Goal: Browse casually: Explore the website without a specific task or goal

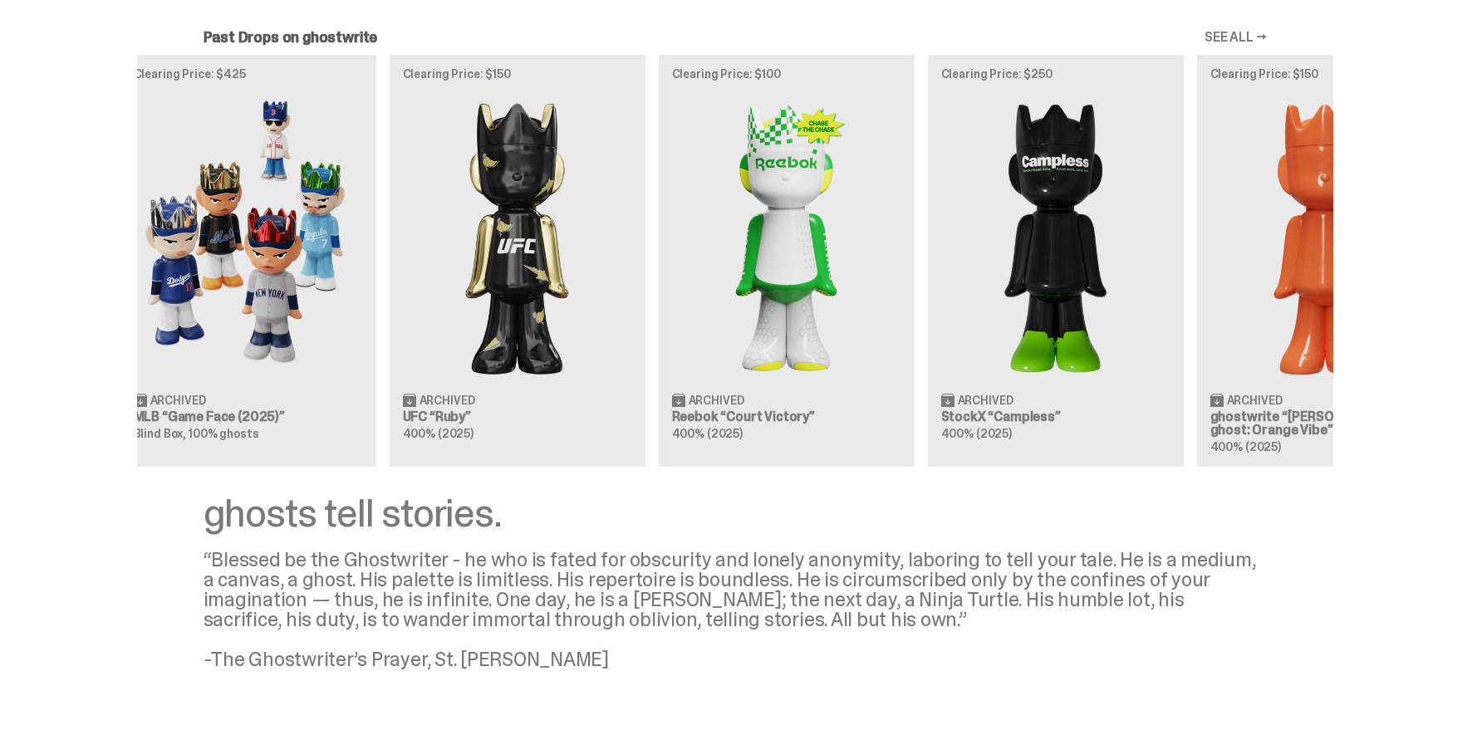
scroll to position [0, 356]
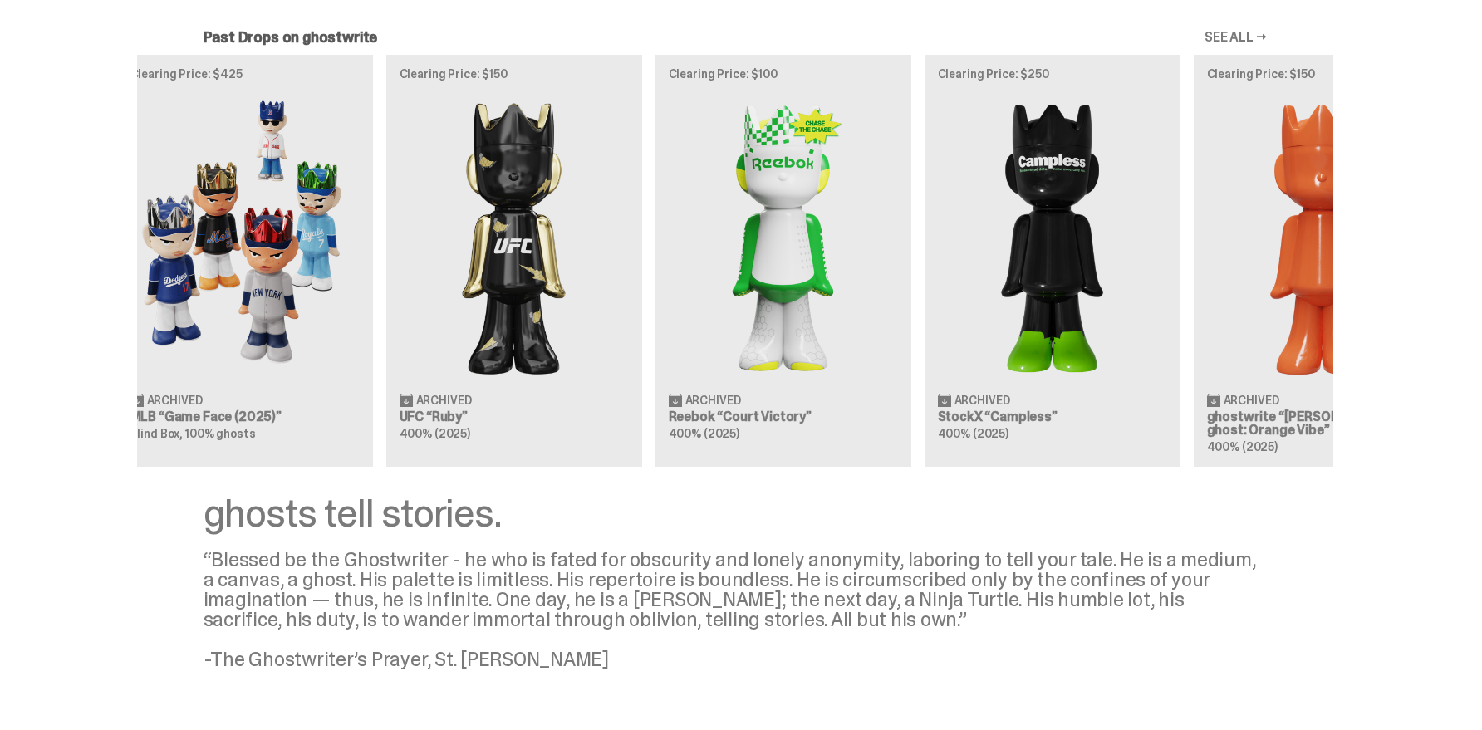
click at [936, 226] on div "Clearing Price: $151 Archived ghostwrite “[PERSON_NAME]'s ghost: [DATE] Green” …" at bounding box center [735, 261] width 1196 height 412
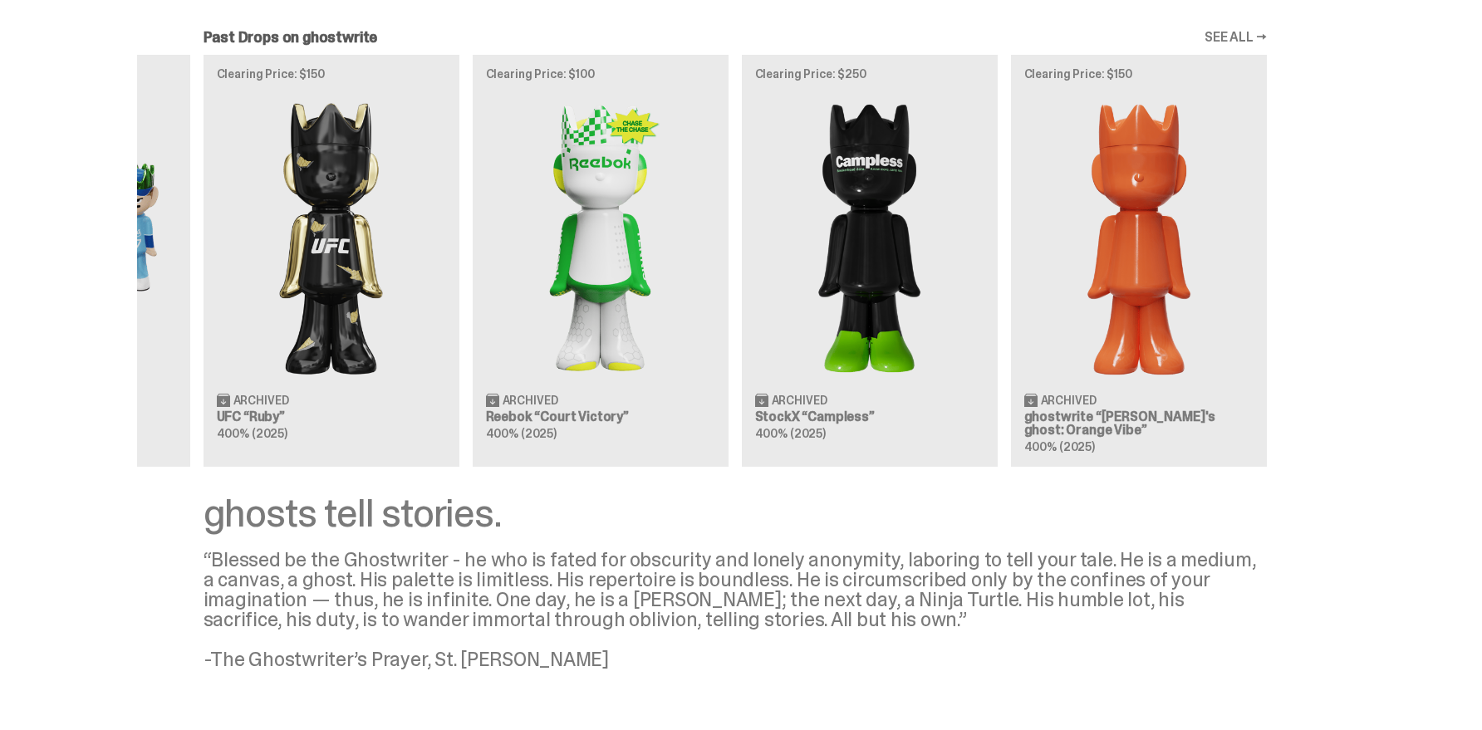
click at [725, 232] on div "Clearing Price: $151 Archived ghostwrite “[PERSON_NAME]'s ghost: [DATE] Green” …" at bounding box center [735, 261] width 1196 height 412
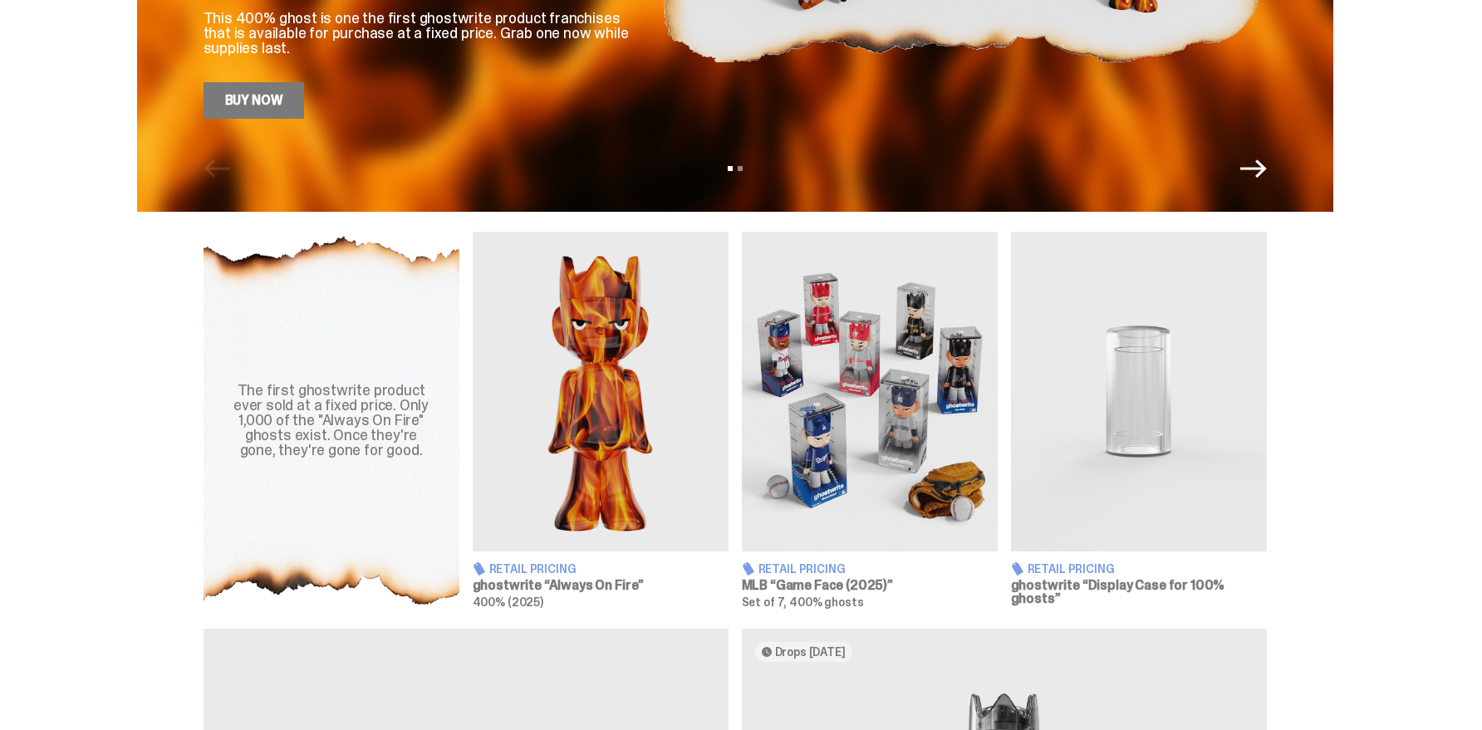
scroll to position [415, 0]
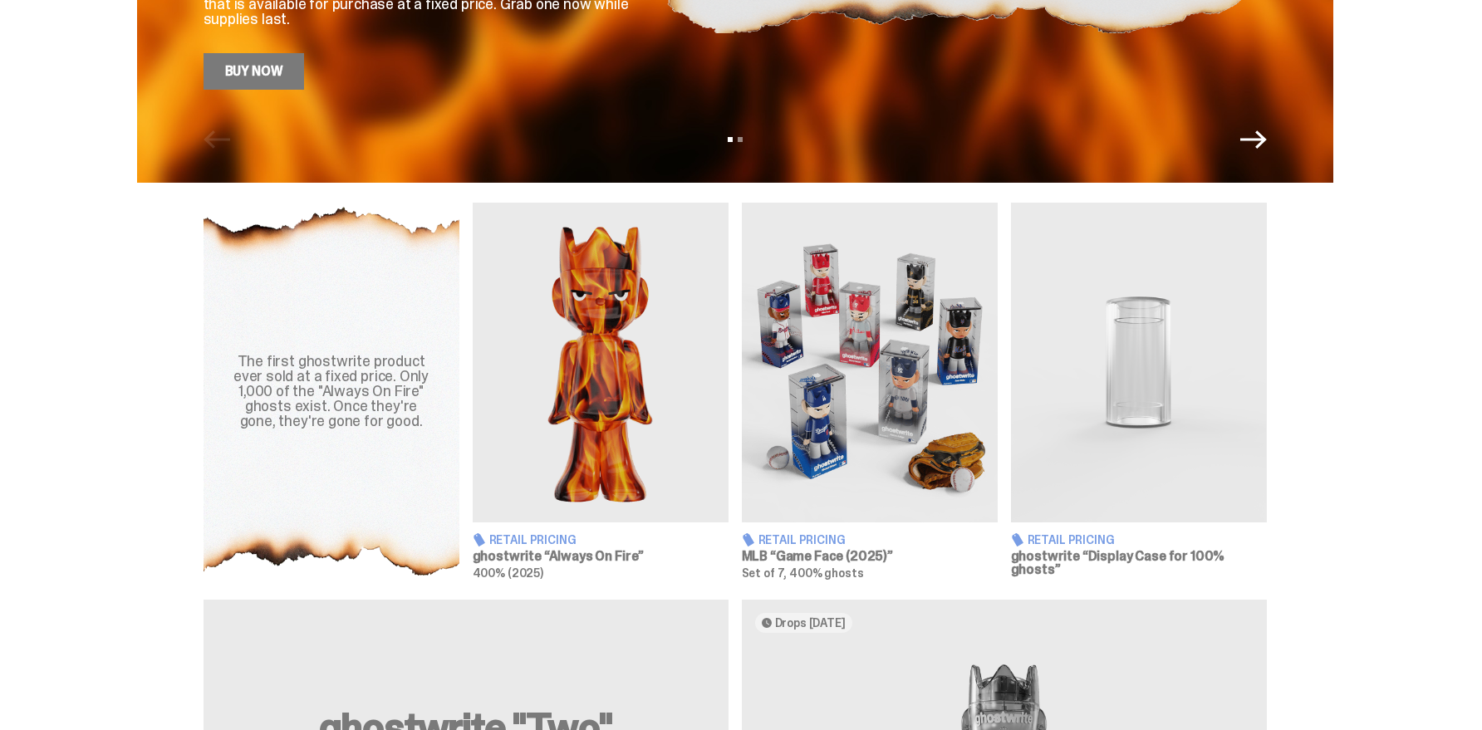
click at [825, 544] on span "Retail Pricing" at bounding box center [802, 540] width 87 height 12
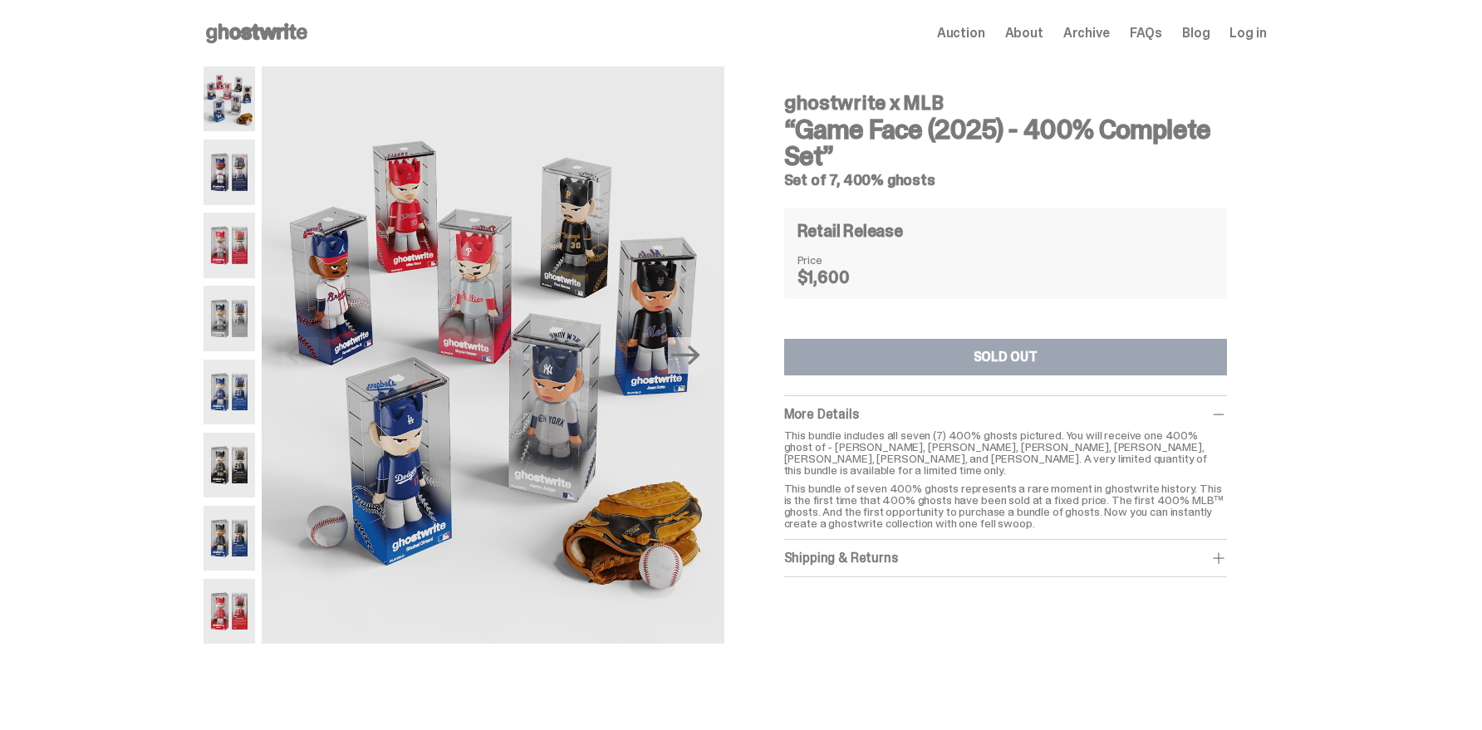
click at [201, 379] on div "ghostwrite x MLB “Game Face (2025) - 400% Complete Set” Set of 7, 400% ghosts P…" at bounding box center [735, 363] width 1470 height 594
click at [246, 386] on img at bounding box center [230, 392] width 52 height 65
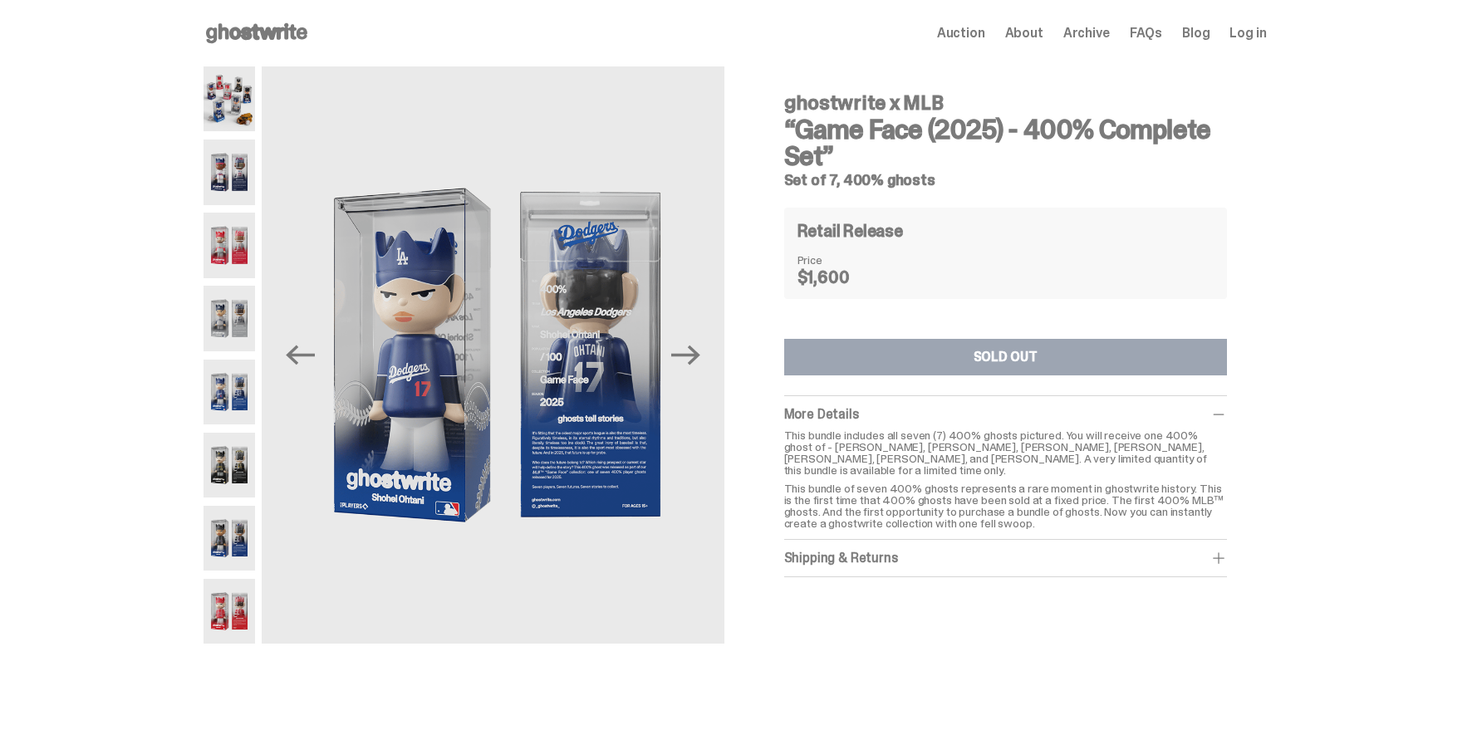
click at [248, 478] on img at bounding box center [230, 465] width 52 height 65
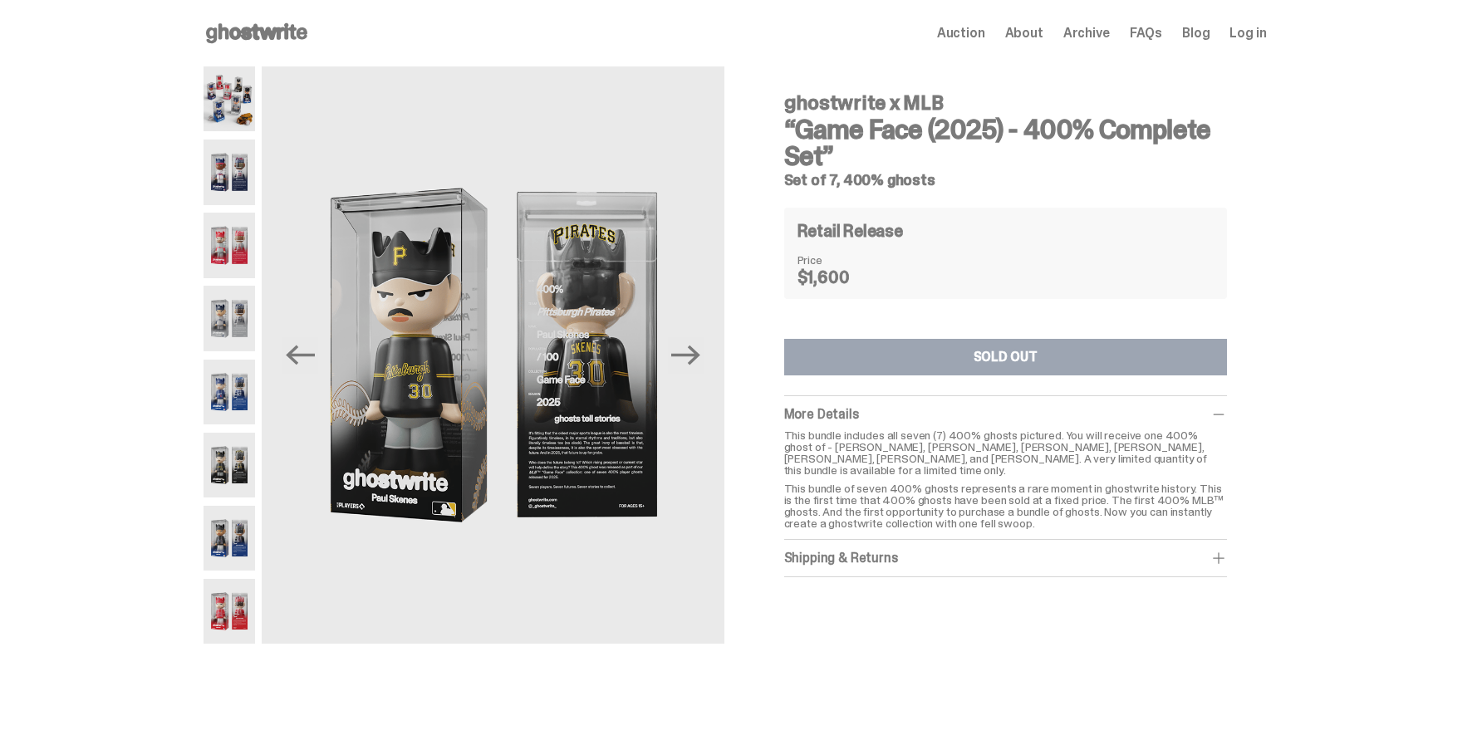
click at [244, 506] on img at bounding box center [230, 538] width 52 height 65
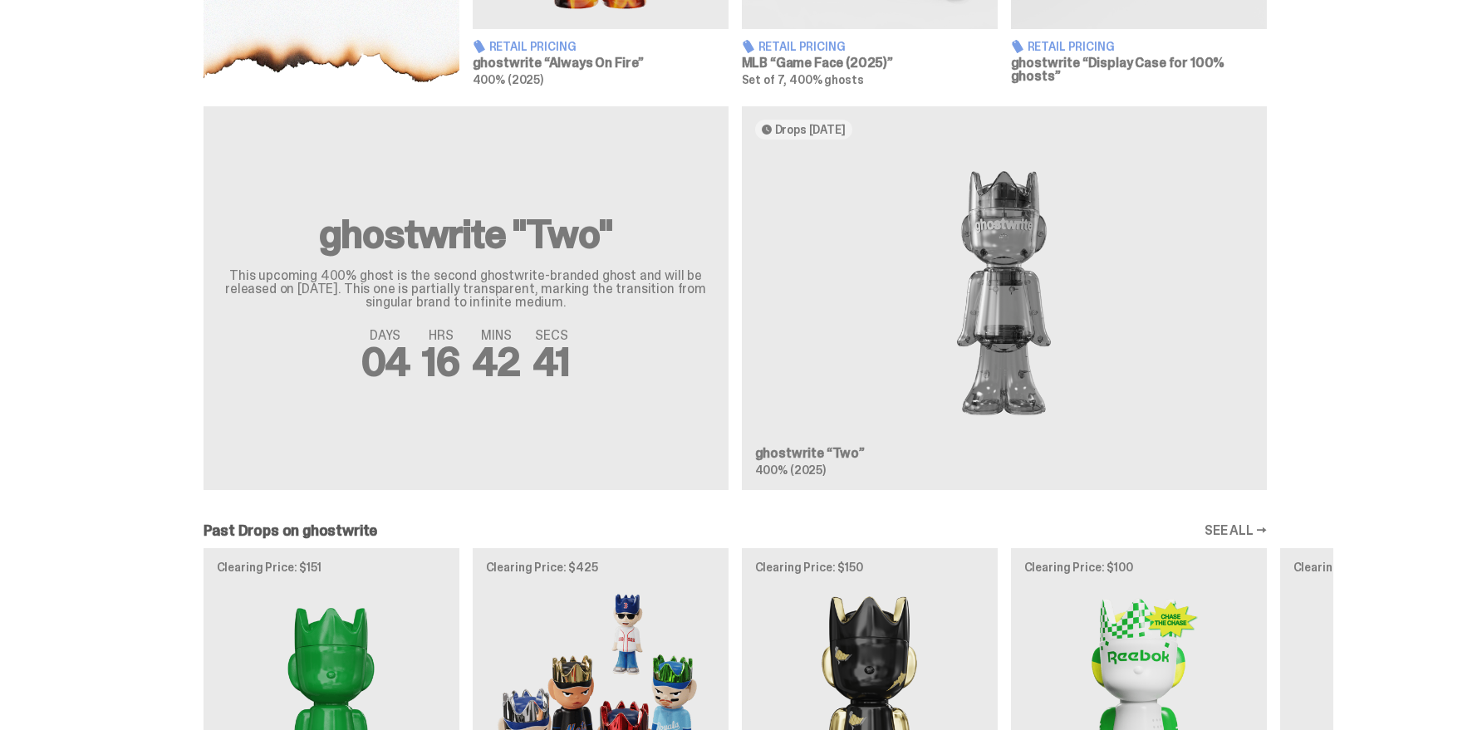
scroll to position [904, 0]
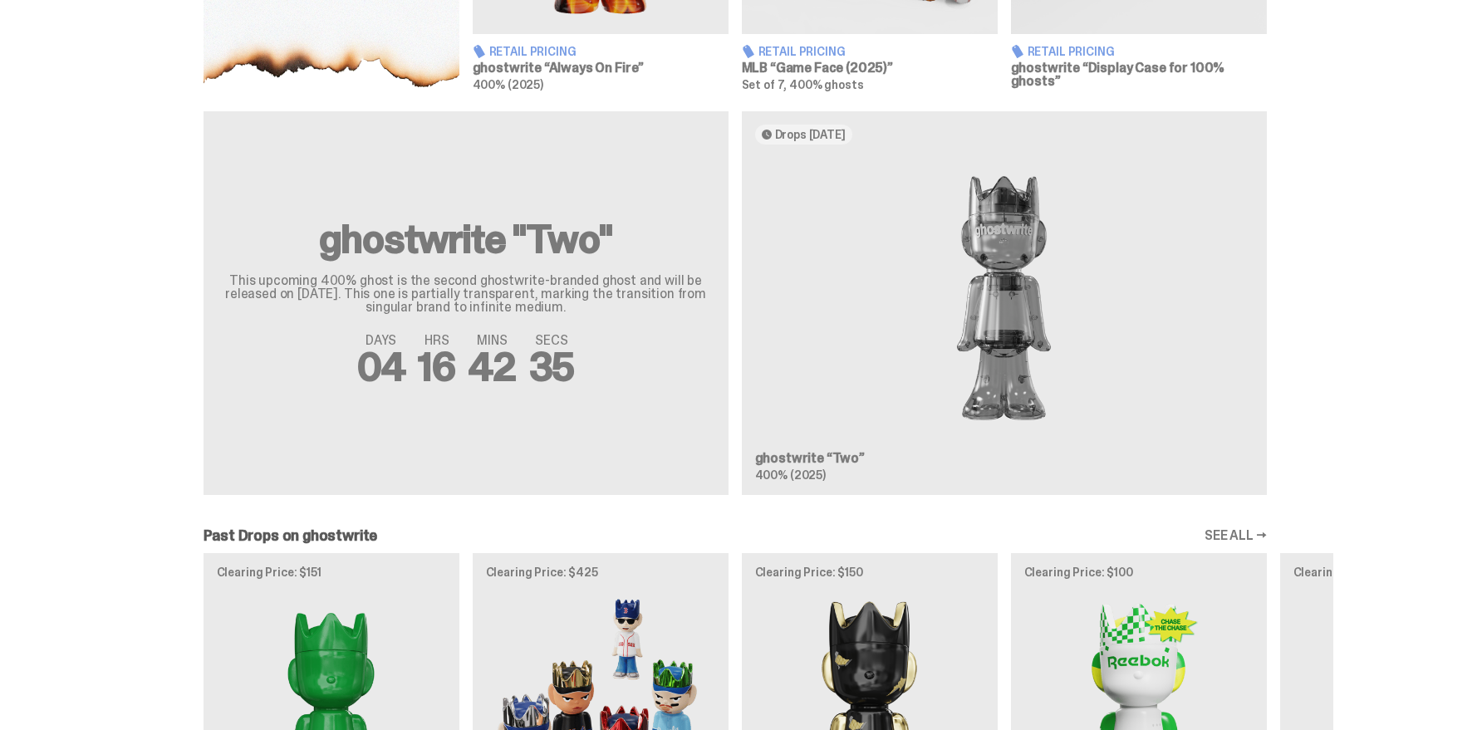
click at [934, 379] on div "ghostwrite "Two" This upcoming 400% ghost is the second ghostwrite-branded ghos…" at bounding box center [735, 309] width 1196 height 397
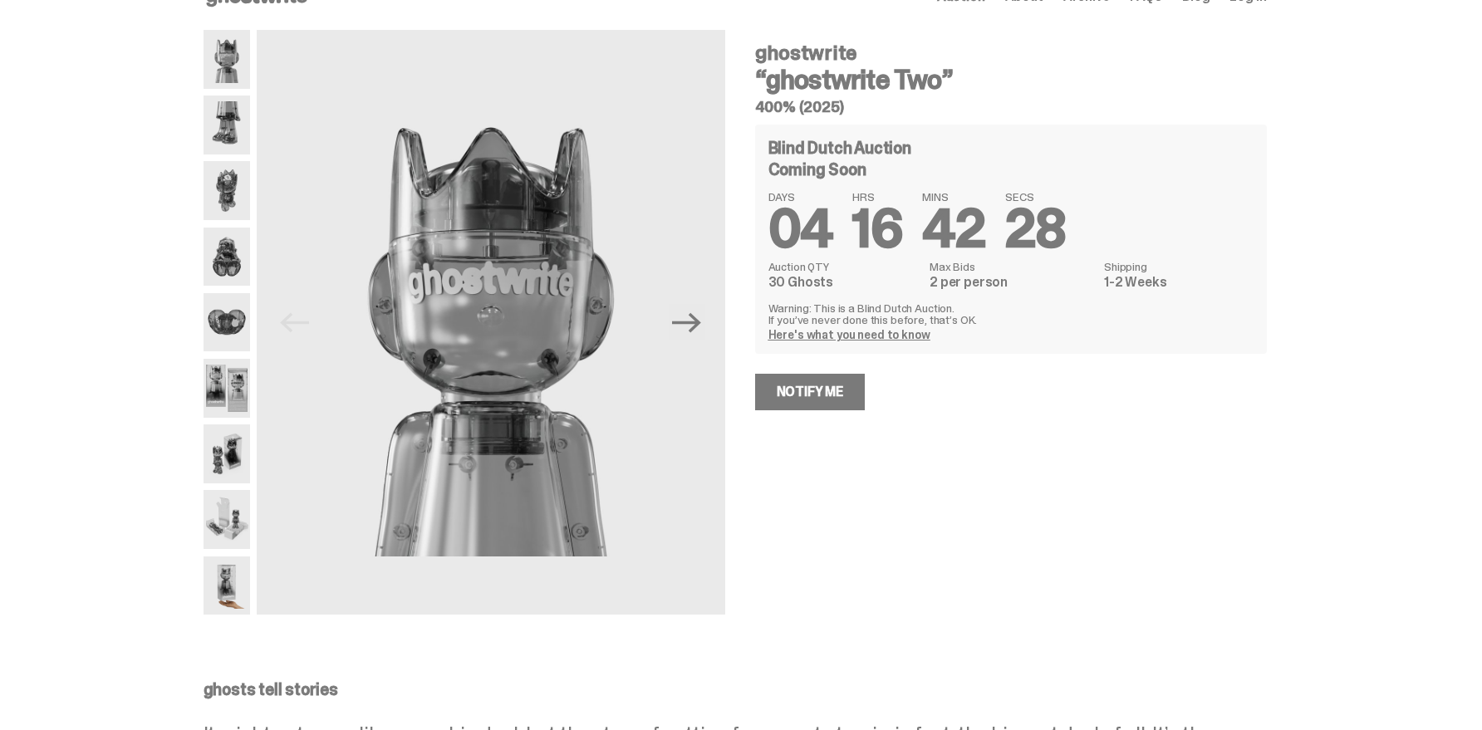
scroll to position [372, 0]
